Goal: Navigation & Orientation: Find specific page/section

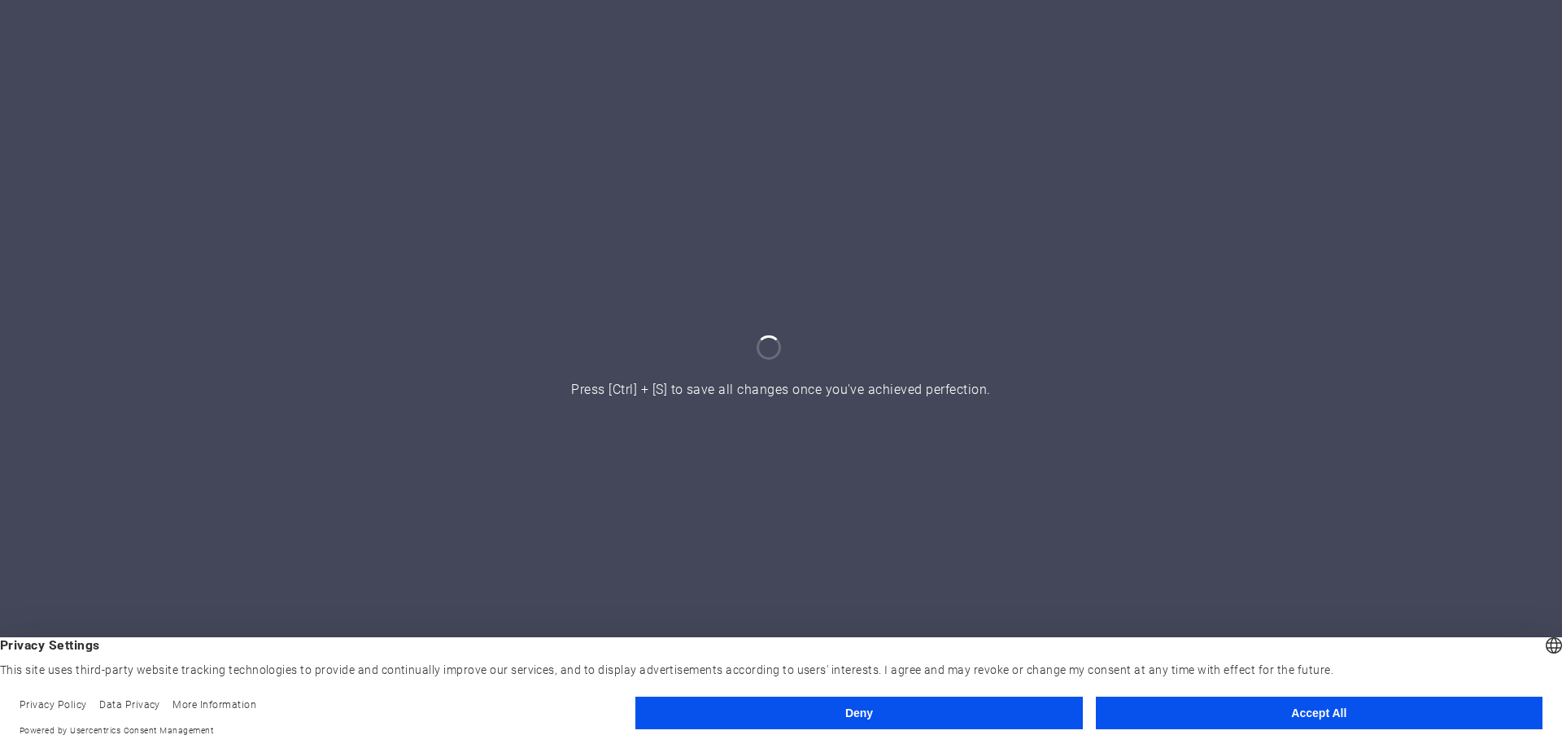
click at [1234, 713] on button "Accept All" at bounding box center [1319, 713] width 447 height 33
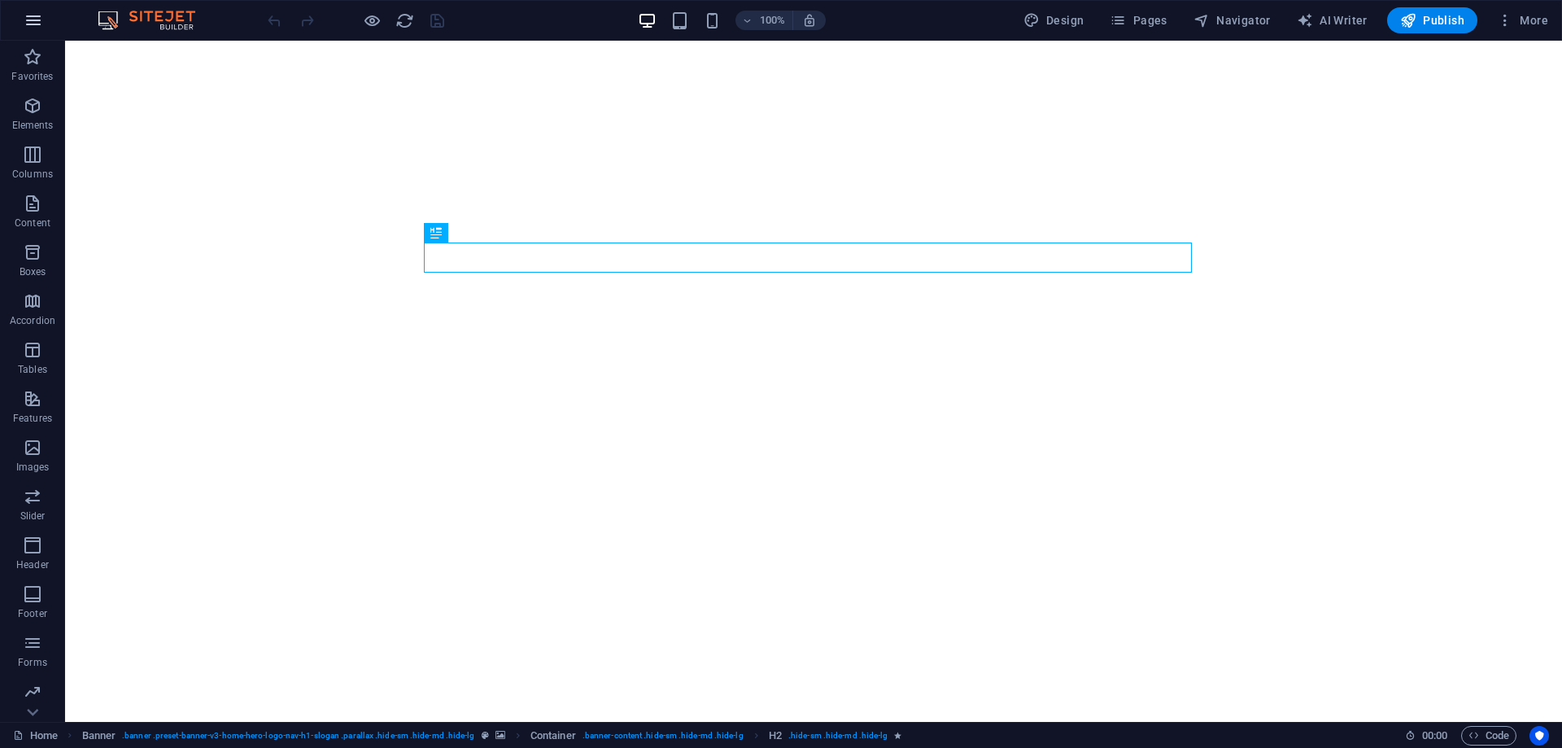
click at [45, 13] on button "button" at bounding box center [33, 20] width 39 height 39
